Goal: Task Accomplishment & Management: Complete application form

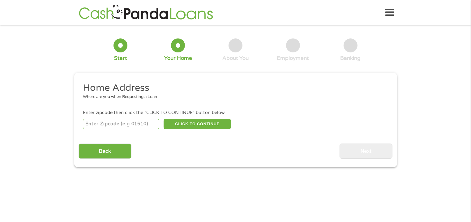
click at [124, 124] on input "number" at bounding box center [121, 123] width 76 height 11
type input "27616"
select select "[US_STATE]"
click at [195, 121] on button "CLICK TO CONTINUE" at bounding box center [197, 123] width 67 height 11
type input "27616"
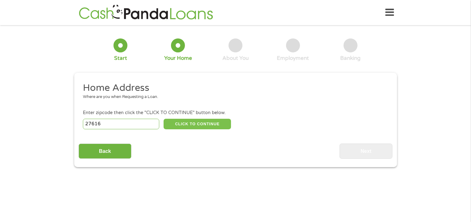
type input "[GEOGRAPHIC_DATA]"
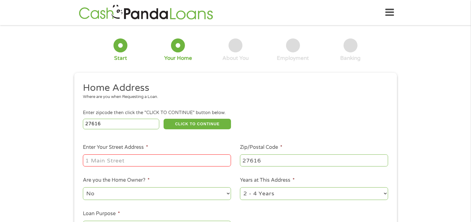
click at [163, 156] on input "Enter Your Street Address *" at bounding box center [157, 160] width 148 height 12
type input "[STREET_ADDRESS]"
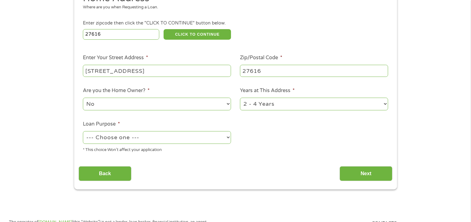
scroll to position [93, 0]
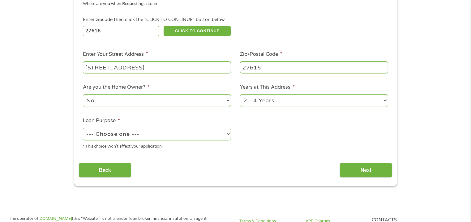
click at [228, 101] on select "No Yes" at bounding box center [157, 100] width 148 height 13
select select "yes"
click at [83, 95] on select "No Yes" at bounding box center [157, 100] width 148 height 13
click at [286, 102] on select "1 Year or less 1 - 2 Years 2 - 4 Years Over 4 Years" at bounding box center [314, 100] width 148 height 13
select select "60months"
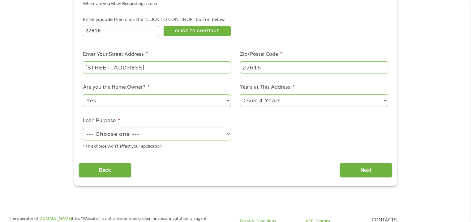
click at [240, 95] on select "1 Year or less 1 - 2 Years 2 - 4 Years Over 4 Years" at bounding box center [314, 100] width 148 height 13
click at [166, 134] on select "--- Choose one --- Pay Bills Debt Consolidation Home Improvement Major Purchase…" at bounding box center [157, 133] width 148 height 13
select select "other"
click at [83, 128] on select "--- Choose one --- Pay Bills Debt Consolidation Home Improvement Major Purchase…" at bounding box center [157, 133] width 148 height 13
click at [385, 101] on select "1 Year or less 1 - 2 Years 2 - 4 Years Over 4 Years" at bounding box center [314, 100] width 148 height 13
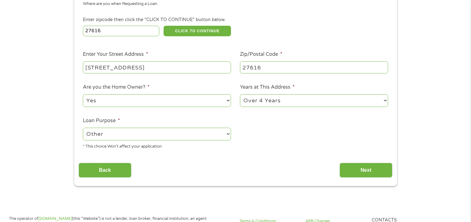
click at [385, 101] on select "1 Year or less 1 - 2 Years 2 - 4 Years Over 4 Years" at bounding box center [314, 100] width 148 height 13
click at [364, 169] on input "Next" at bounding box center [366, 169] width 53 height 15
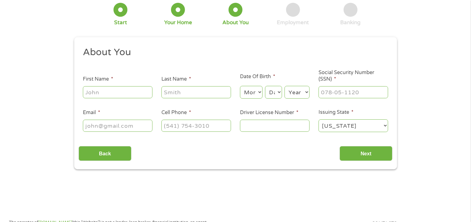
scroll to position [0, 0]
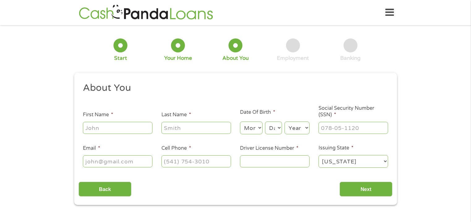
click at [125, 127] on input "First Name *" at bounding box center [118, 128] width 70 height 12
type input "[PERSON_NAME]"
type input "[EMAIL_ADDRESS][DOMAIN_NAME]"
type input "[PHONE_NUMBER]"
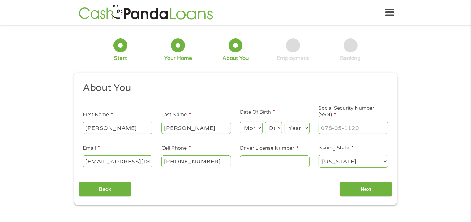
click at [247, 130] on select "Month 1 2 3 4 5 6 7 8 9 10 11 12" at bounding box center [251, 127] width 23 height 13
select select "1"
click at [240, 122] on select "Month 1 2 3 4 5 6 7 8 9 10 11 12" at bounding box center [251, 127] width 23 height 13
click at [271, 131] on select "Day 1 2 3 4 5 6 7 8 9 10 11 12 13 14 15 16 17 18 19 20 21 22 23 24 25 26 27 28 …" at bounding box center [273, 127] width 17 height 13
select select "21"
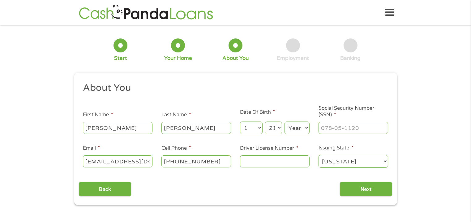
click at [265, 122] on select "Day 1 2 3 4 5 6 7 8 9 10 11 12 13 14 15 16 17 18 19 20 21 22 23 24 25 26 27 28 …" at bounding box center [273, 127] width 17 height 13
click at [295, 129] on select "Year [DATE] 2006 2005 2004 2003 2002 2001 2000 1999 1998 1997 1996 1995 1994 19…" at bounding box center [297, 127] width 25 height 13
select select "1958"
click at [285, 122] on select "Year [DATE] 2006 2005 2004 2003 2002 2001 2000 1999 1998 1997 1996 1995 1994 19…" at bounding box center [297, 127] width 25 height 13
click at [369, 129] on input "___-__-____" at bounding box center [354, 128] width 70 height 12
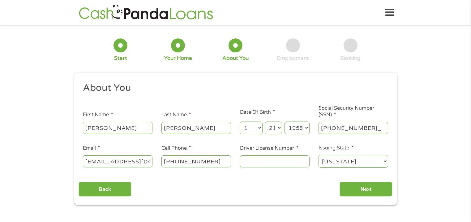
type input "244-13-7501"
click at [258, 161] on input "Driver License Number *" at bounding box center [275, 161] width 70 height 12
type input "4607760"
click at [364, 188] on input "Next" at bounding box center [366, 188] width 53 height 15
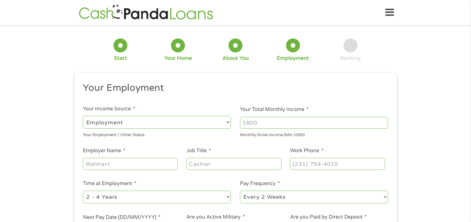
click at [229, 122] on select "--- Choose one --- Employment [DEMOGRAPHIC_DATA] Benefits" at bounding box center [157, 122] width 148 height 13
select select "selfEmployed"
click at [83, 116] on select "--- Choose one --- Employment [DEMOGRAPHIC_DATA] Benefits" at bounding box center [157, 122] width 148 height 13
click at [280, 123] on input "Your Total Monthly Income *" at bounding box center [314, 123] width 148 height 12
type input "6250"
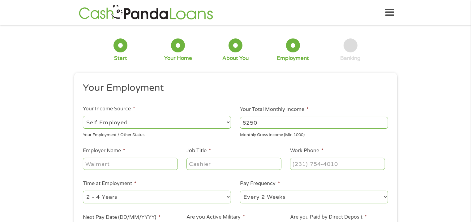
click at [150, 166] on input "Employer Name *" at bounding box center [130, 163] width 95 height 12
type input "[PERSON_NAME] Broadcasting Group Inc"
click at [232, 162] on input "Job Title *" at bounding box center [234, 163] width 95 height 12
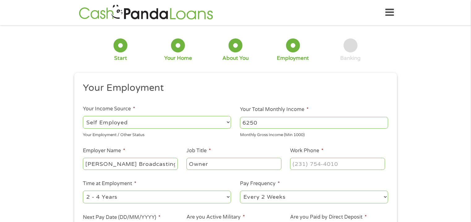
type input "Owner"
click at [339, 161] on input "(___) ___-____" at bounding box center [337, 163] width 95 height 12
type input "[PHONE_NUMBER]"
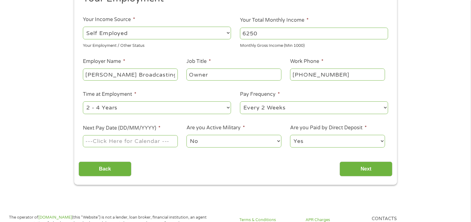
scroll to position [93, 0]
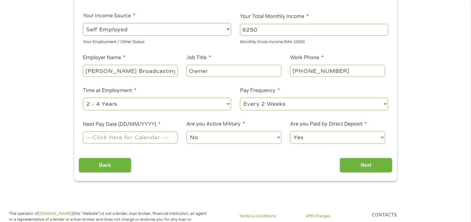
click at [228, 104] on select "--- Choose one --- 1 Year or less 1 - 2 Years 2 - 4 Years Over 4 Years" at bounding box center [157, 103] width 148 height 13
select select "60months"
click at [83, 98] on select "--- Choose one --- 1 Year or less 1 - 2 Years 2 - 4 Years Over 4 Years" at bounding box center [157, 103] width 148 height 13
click at [385, 105] on select "--- Choose one --- Every 2 Weeks Every Week Monthly Semi-Monthly" at bounding box center [314, 103] width 148 height 13
select select "monthly"
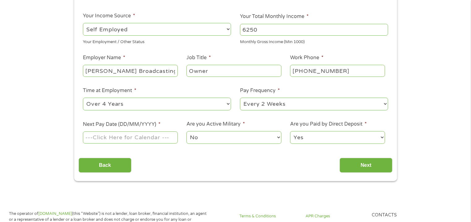
click at [240, 98] on select "--- Choose one --- Every 2 Weeks Every Week Monthly Semi-Monthly" at bounding box center [314, 103] width 148 height 13
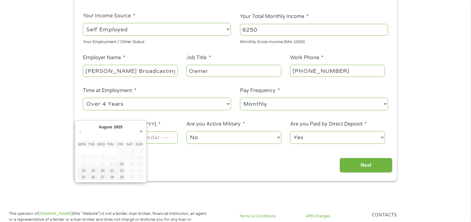
click at [157, 138] on input "Next Pay Date (DD/MM/YYYY) *" at bounding box center [130, 137] width 95 height 12
type input "[DATE]"
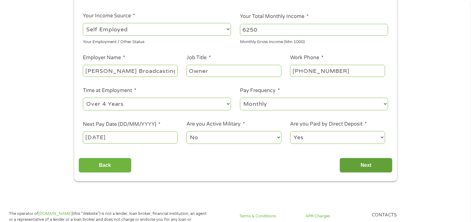
click at [380, 169] on input "Next" at bounding box center [366, 164] width 53 height 15
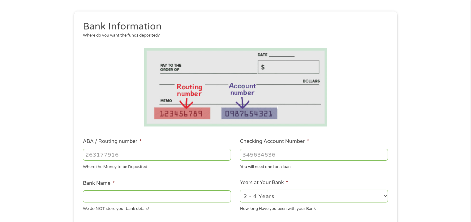
scroll to position [62, 0]
click at [136, 152] on input "ABA / Routing number *" at bounding box center [157, 154] width 148 height 12
type input "053100452"
type input "MECHANICS FARMERS BANK"
type input "053100452"
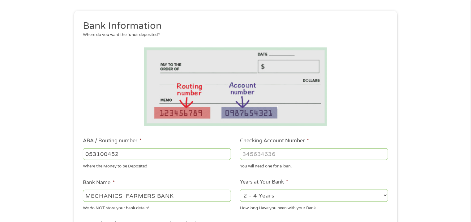
click at [281, 154] on input "Checking Account Number *" at bounding box center [314, 154] width 148 height 12
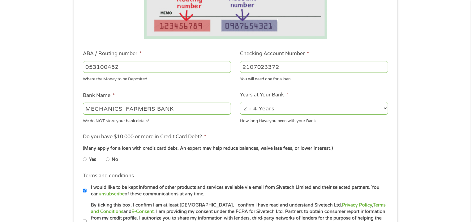
scroll to position [155, 0]
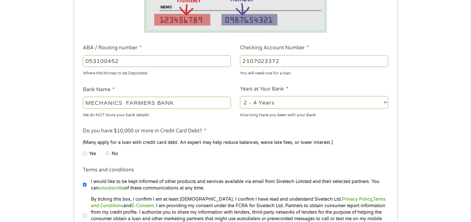
type input "2107023372"
click at [383, 102] on select "2 - 4 Years 6 - 12 Months 1 - 2 Years Over 4 Years" at bounding box center [314, 102] width 148 height 13
select select "60months"
click at [240, 96] on select "2 - 4 Years 6 - 12 Months 1 - 2 Years Over 4 Years" at bounding box center [314, 102] width 148 height 13
click at [109, 153] on input "No" at bounding box center [108, 153] width 4 height 10
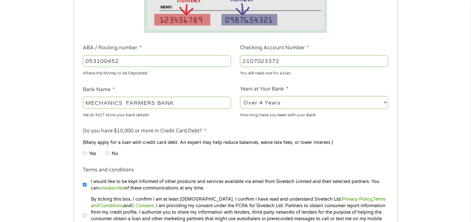
radio input "true"
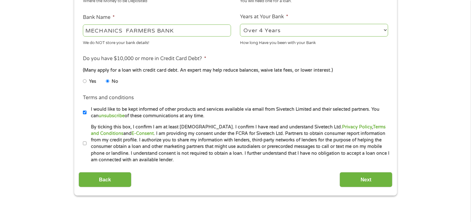
scroll to position [248, 0]
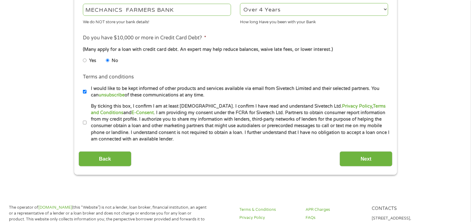
click at [84, 122] on input "By ticking this box, I confirm I am at least [DEMOGRAPHIC_DATA]. I confirm I ha…" at bounding box center [85, 123] width 4 height 10
checkbox input "true"
click at [370, 160] on input "Next" at bounding box center [366, 158] width 53 height 15
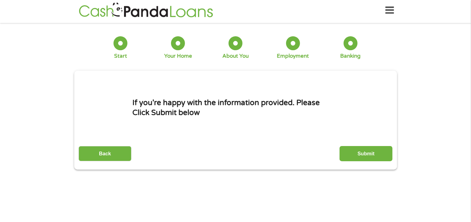
scroll to position [0, 0]
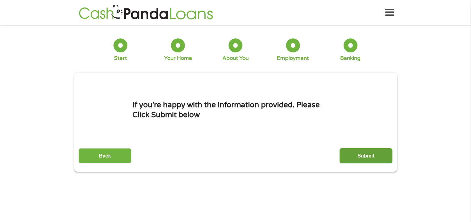
click at [354, 156] on input "Submit" at bounding box center [366, 155] width 53 height 15
